Goal: Task Accomplishment & Management: Use online tool/utility

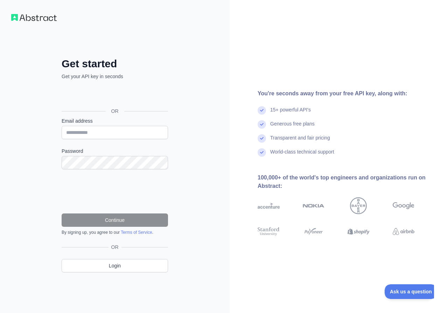
click at [100, 100] on div "Über Google anmelden. Wird in neuem Tab geöffnet." at bounding box center [114, 95] width 105 height 15
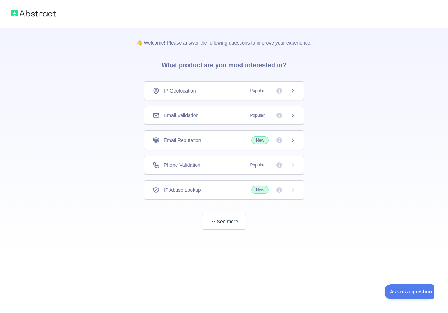
click at [234, 165] on div "Phone Validation Popular" at bounding box center [224, 164] width 143 height 7
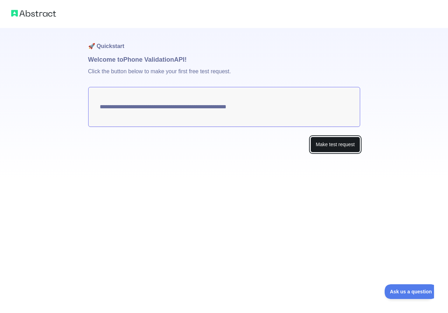
click at [328, 146] on button "Make test request" at bounding box center [335, 145] width 49 height 16
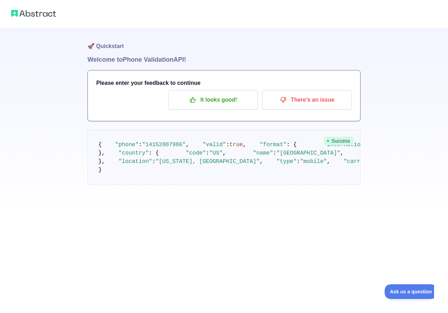
scroll to position [1, 0]
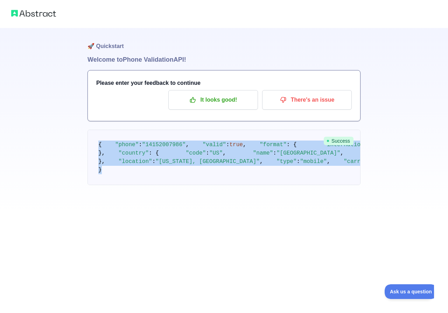
drag, startPoint x: 95, startPoint y: 144, endPoint x: 264, endPoint y: 274, distance: 213.4
click at [264, 185] on pre "{ "phone" : "[PHONE_NUMBER]" , "valid" : true , "format" : { "international" : …" at bounding box center [224, 157] width 273 height 55
copy code "{ "phone" : "[PHONE_NUMBER]" , "valid" : true , "format" : { "international" : …"
